Goal: Task Accomplishment & Management: Manage account settings

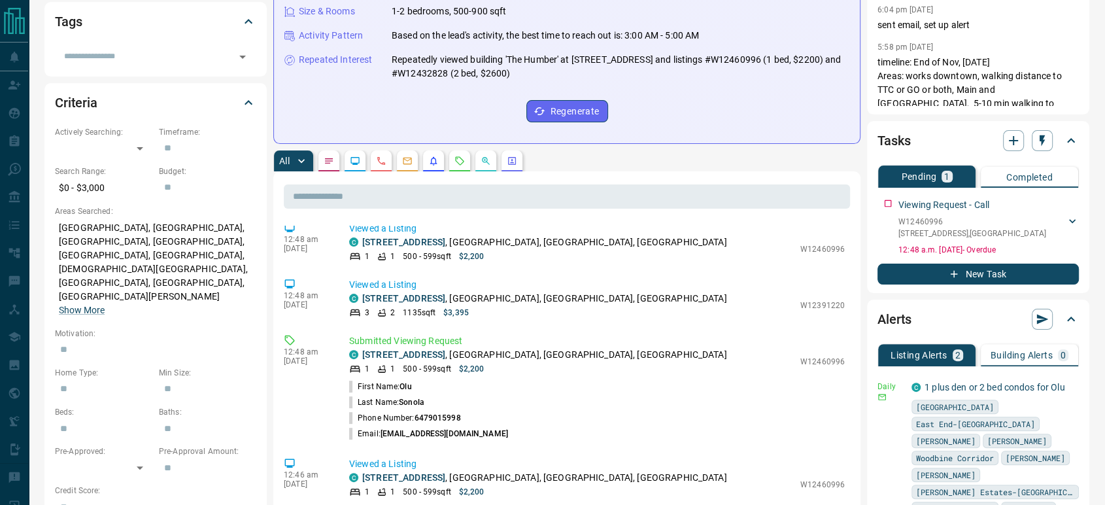
scroll to position [145, 0]
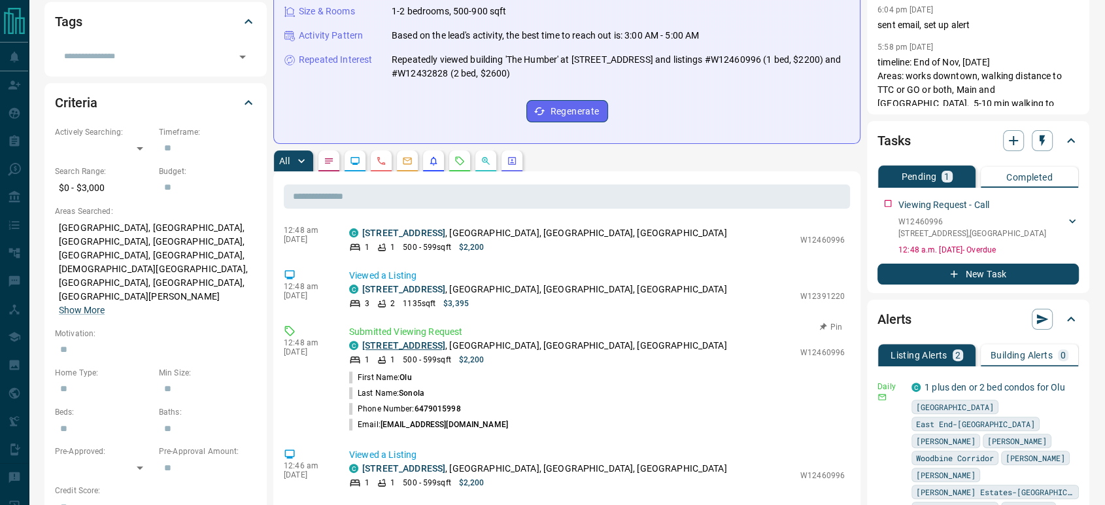
click at [418, 340] on link "[STREET_ADDRESS]" at bounding box center [403, 345] width 83 height 10
click at [802, 347] on p "W12460996" at bounding box center [822, 353] width 44 height 12
copy p "W12460996"
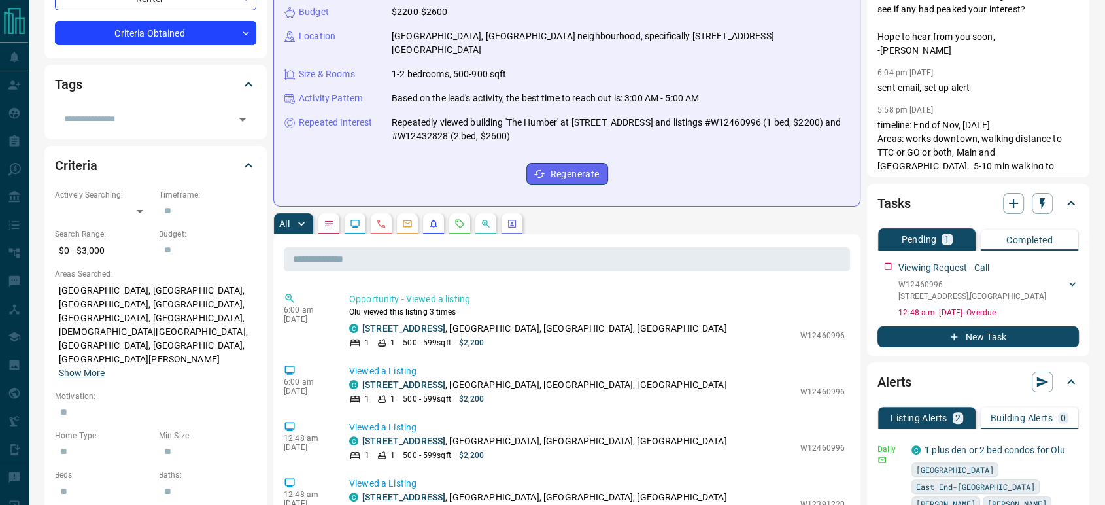
scroll to position [0, 0]
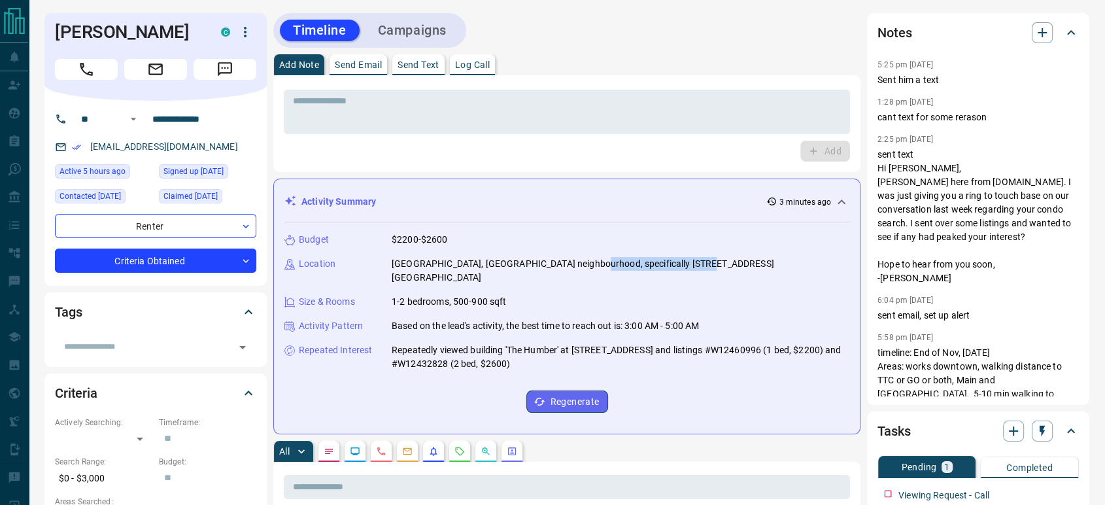
drag, startPoint x: 692, startPoint y: 265, endPoint x: 579, endPoint y: 255, distance: 113.0
click at [579, 255] on div "Budget $2200-$2600 Location [GEOGRAPHIC_DATA], [GEOGRAPHIC_DATA] neighbourhood,…" at bounding box center [566, 322] width 565 height 201
copy p "[STREET_ADDRESS][GEOGRAPHIC_DATA]"
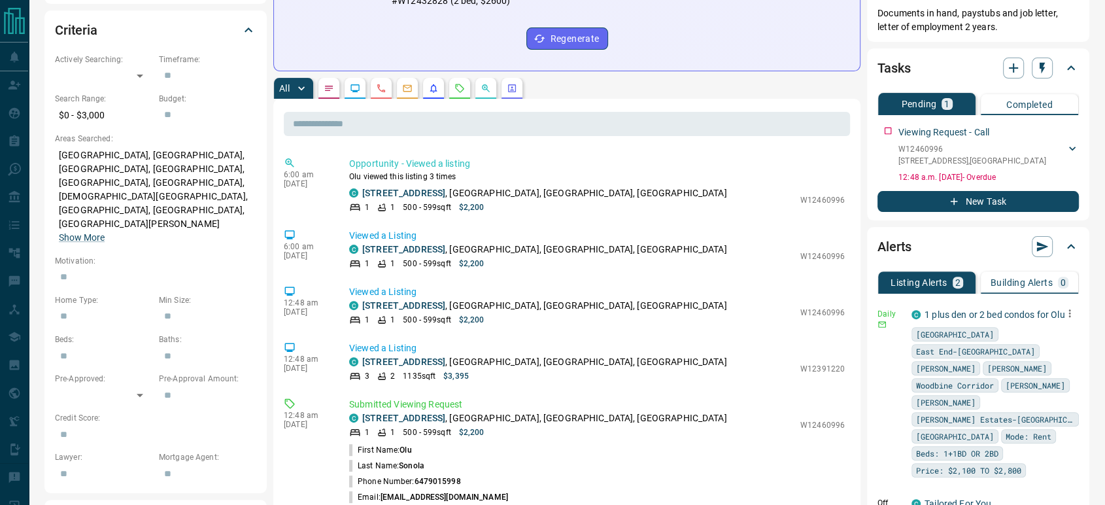
click at [1064, 314] on icon "button" at bounding box center [1070, 313] width 12 height 12
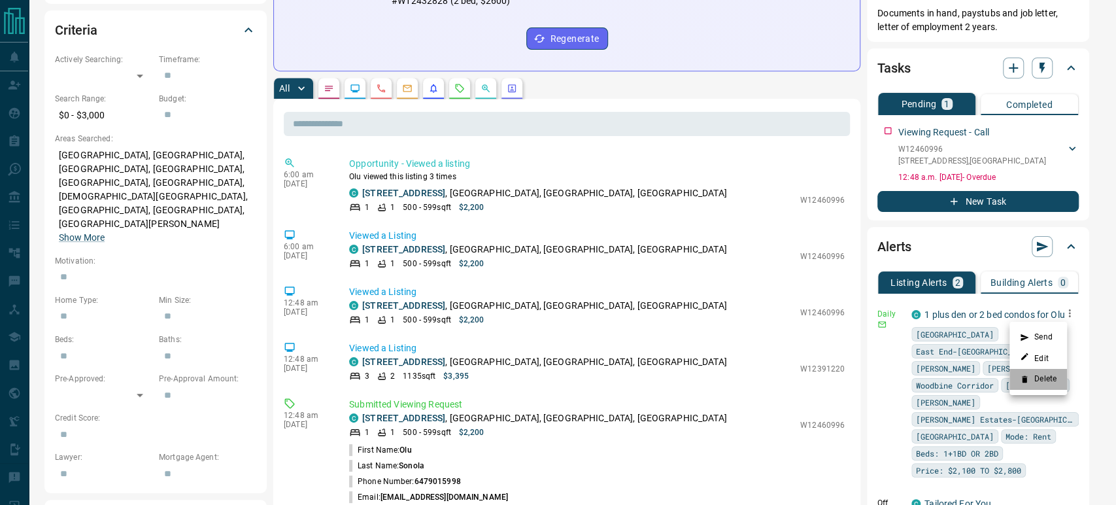
click at [1032, 376] on li "Delete" at bounding box center [1039, 379] width 58 height 21
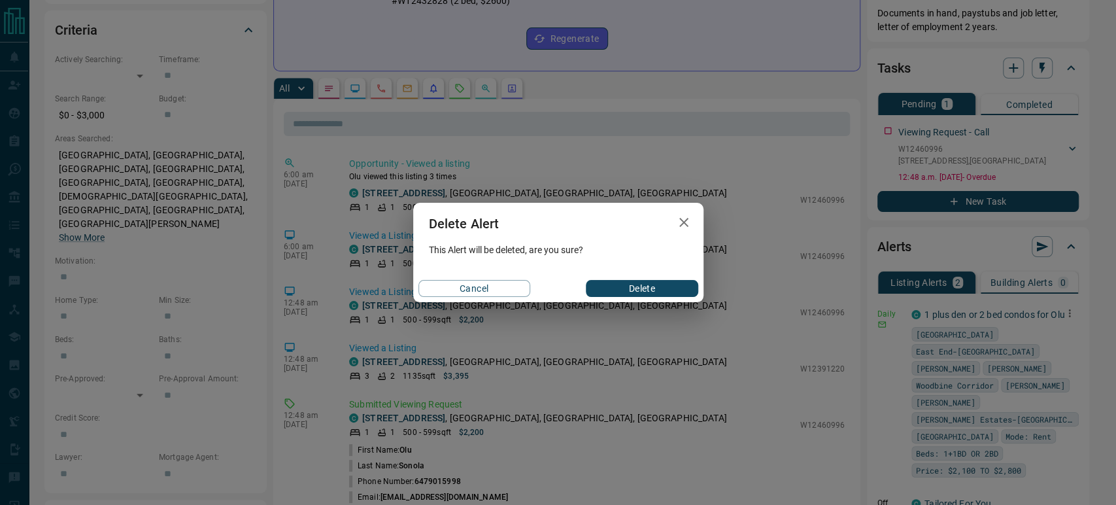
click at [642, 292] on button "Delete" at bounding box center [642, 288] width 112 height 17
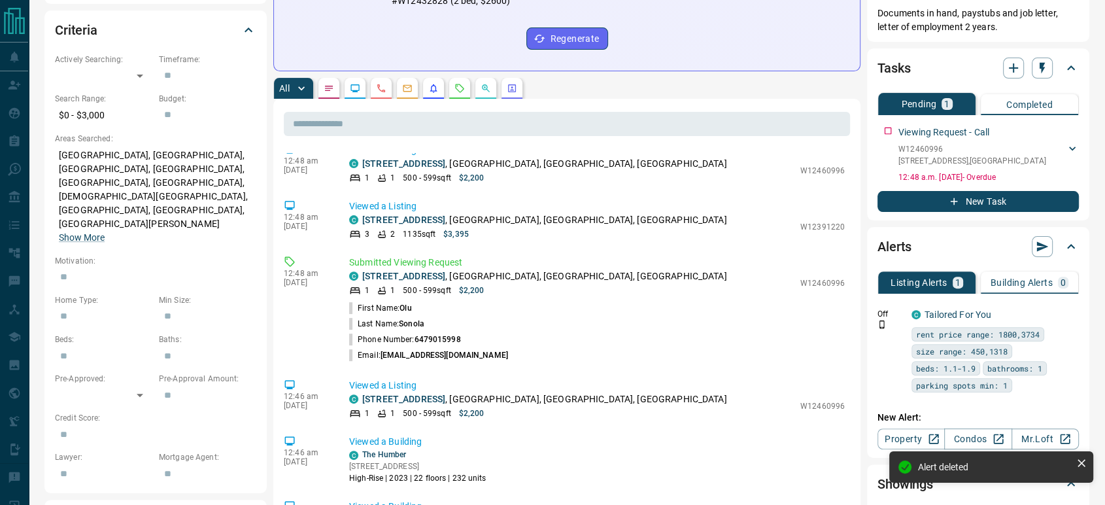
scroll to position [145, 0]
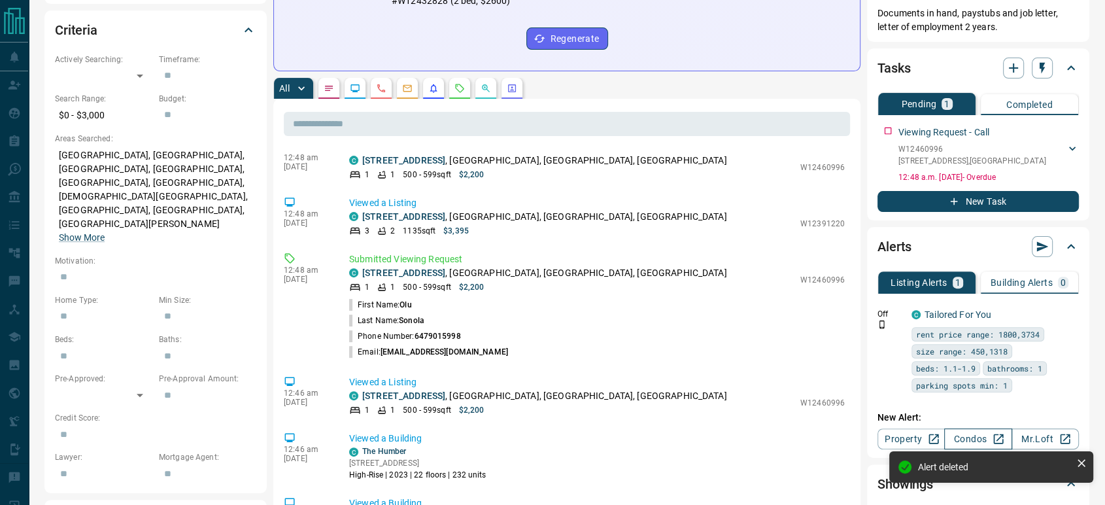
click at [968, 434] on link "Condos" at bounding box center [977, 438] width 67 height 21
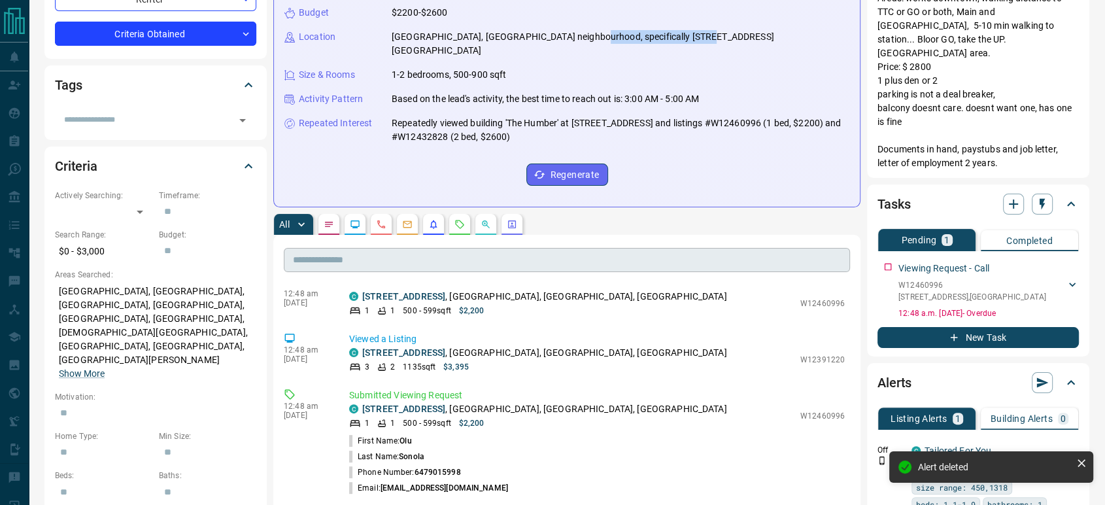
scroll to position [0, 0]
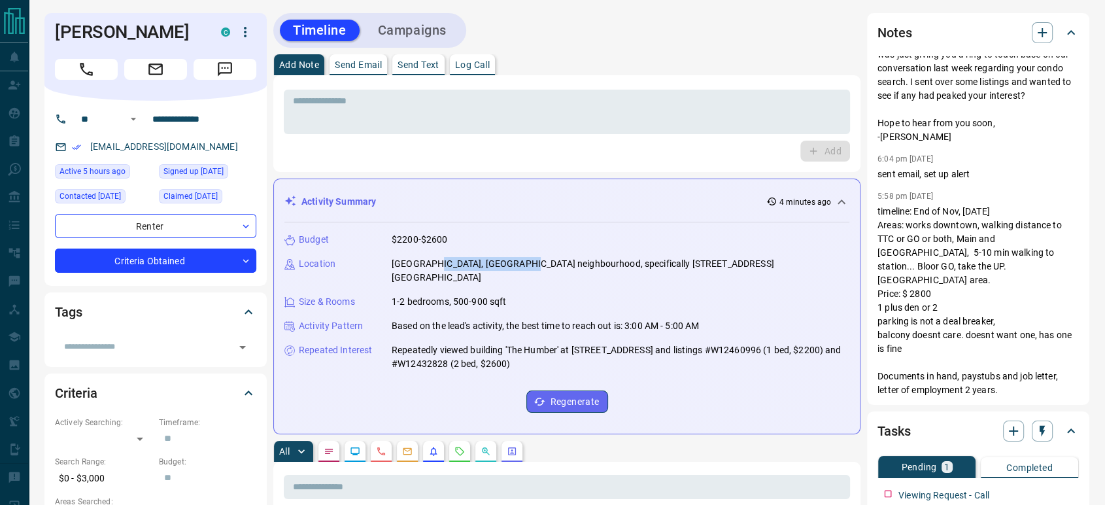
drag, startPoint x: 521, startPoint y: 262, endPoint x: 429, endPoint y: 264, distance: 92.2
click at [429, 264] on p "[GEOGRAPHIC_DATA], [GEOGRAPHIC_DATA] neighbourhood, specifically [STREET_ADDRES…" at bounding box center [621, 270] width 458 height 27
copy p "[GEOGRAPHIC_DATA] neighbourhood"
click at [122, 30] on h1 "[PERSON_NAME]" at bounding box center [128, 32] width 146 height 21
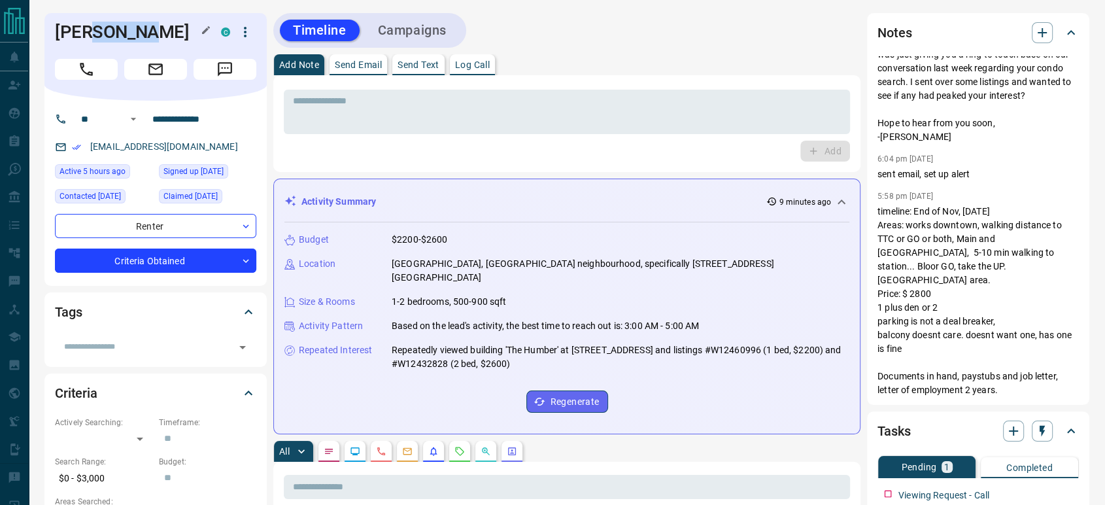
click at [122, 30] on h1 "[PERSON_NAME]" at bounding box center [128, 32] width 146 height 21
copy div "[PERSON_NAME] C"
